Goal: Download file/media

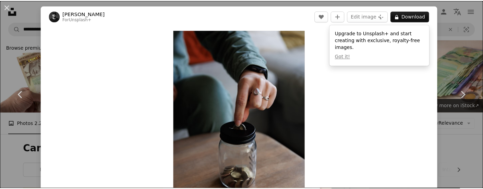
scroll to position [777, 0]
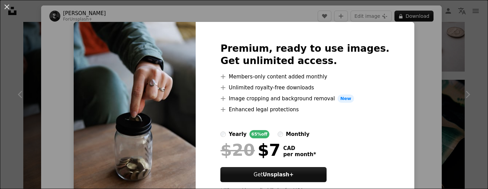
click at [410, 41] on div "An X shape Premium, ready to use images. Get unlimited access. A plus sign Memb…" at bounding box center [244, 94] width 488 height 189
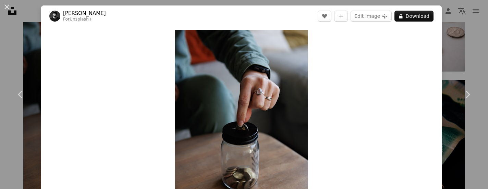
click at [445, 38] on div "An X shape Chevron left Chevron right [PERSON_NAME] For Unsplash+ A heart A plu…" at bounding box center [244, 94] width 488 height 189
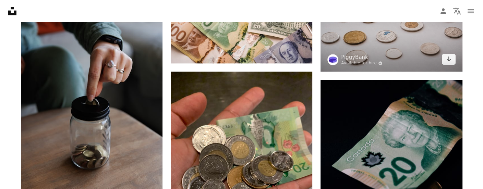
click at [445, 38] on img at bounding box center [392, 32] width 142 height 80
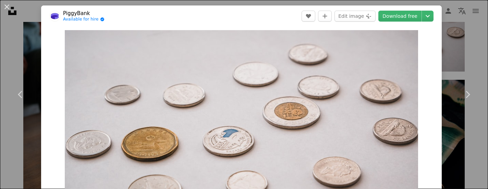
click at [451, 16] on div "An X shape Chevron left Chevron right PiggyBank Available for hire A checkmark …" at bounding box center [244, 94] width 488 height 189
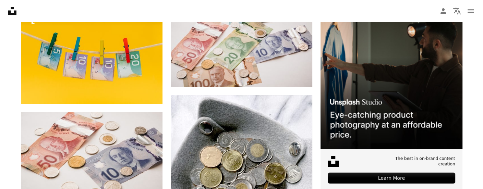
scroll to position [174, 0]
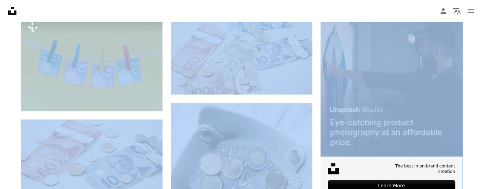
drag, startPoint x: 481, startPoint y: 22, endPoint x: 481, endPoint y: 26, distance: 4.1
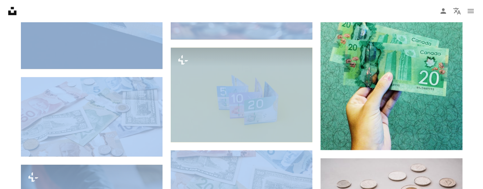
scroll to position [565, 0]
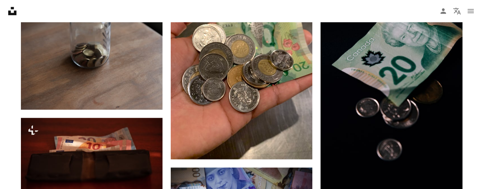
scroll to position [713, 0]
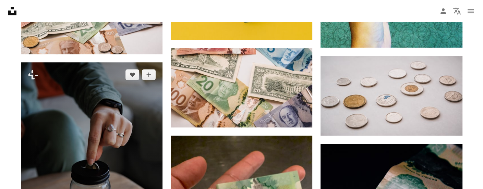
click at [136, 107] on img at bounding box center [92, 168] width 142 height 213
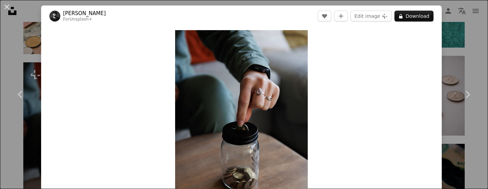
click at [451, 20] on div "An X shape Chevron left Chevron right [PERSON_NAME] For Unsplash+ A heart A plu…" at bounding box center [244, 94] width 488 height 189
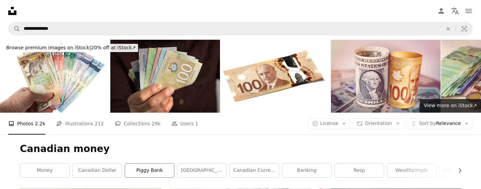
click at [156, 172] on link "piggy bank" at bounding box center [149, 171] width 49 height 14
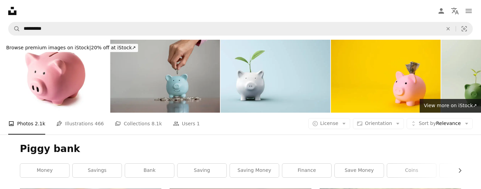
click at [175, 91] on img at bounding box center [165, 76] width 110 height 73
